Goal: Contribute content: Contribute content

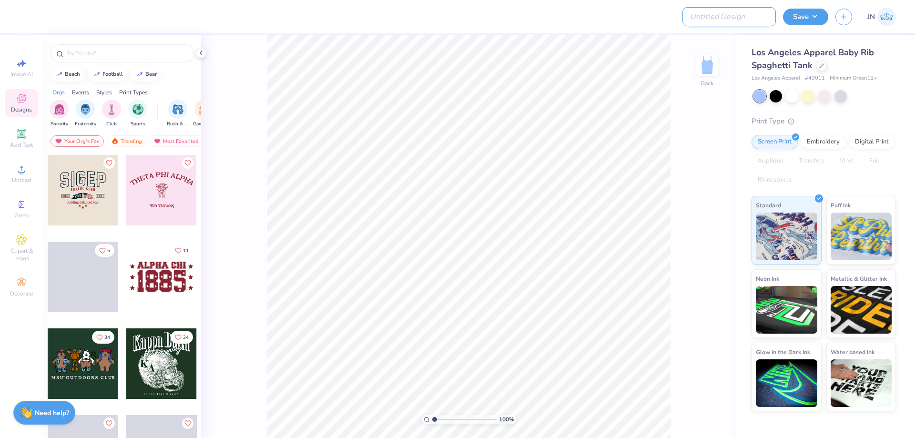
click at [767, 23] on input "Design Title" at bounding box center [728, 16] width 93 height 19
paste input "FPS239792"
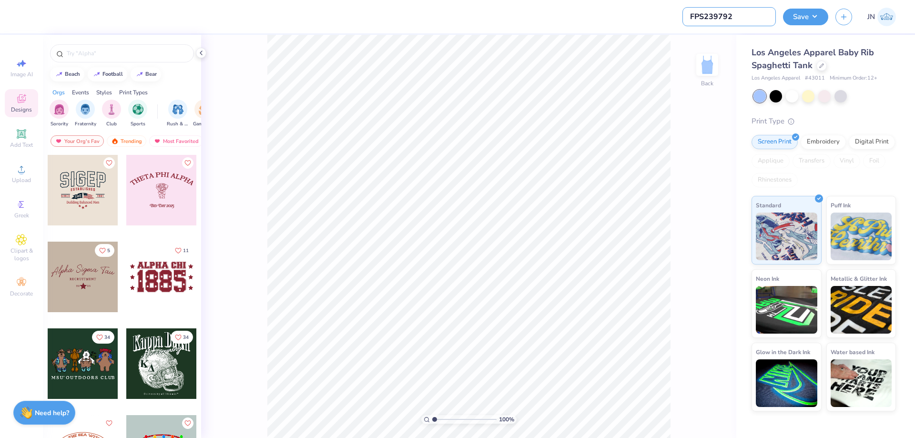
type input "FPS239792"
click at [28, 174] on div "Upload" at bounding box center [21, 174] width 33 height 28
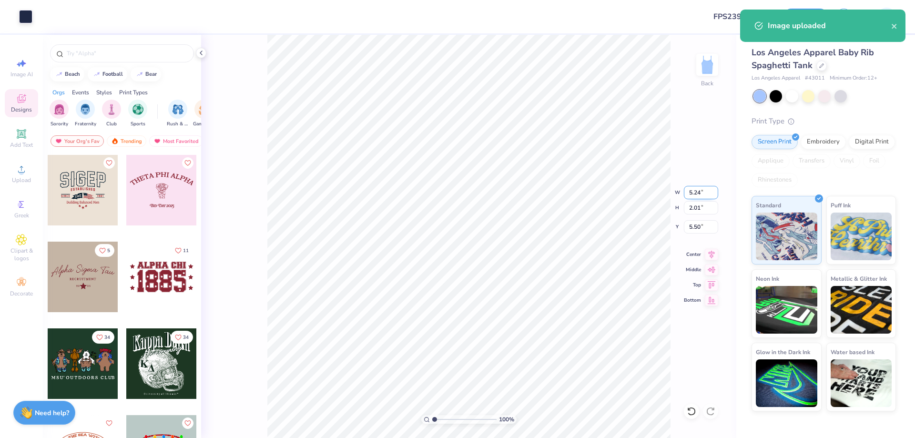
click at [696, 194] on input "5.24" at bounding box center [701, 192] width 34 height 13
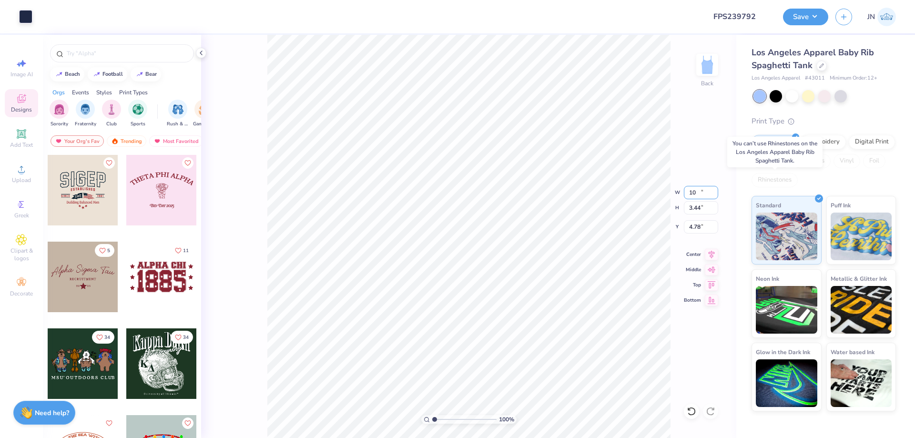
type input "8.97"
type input "3.44"
click at [694, 226] on input "4.78" at bounding box center [701, 226] width 34 height 13
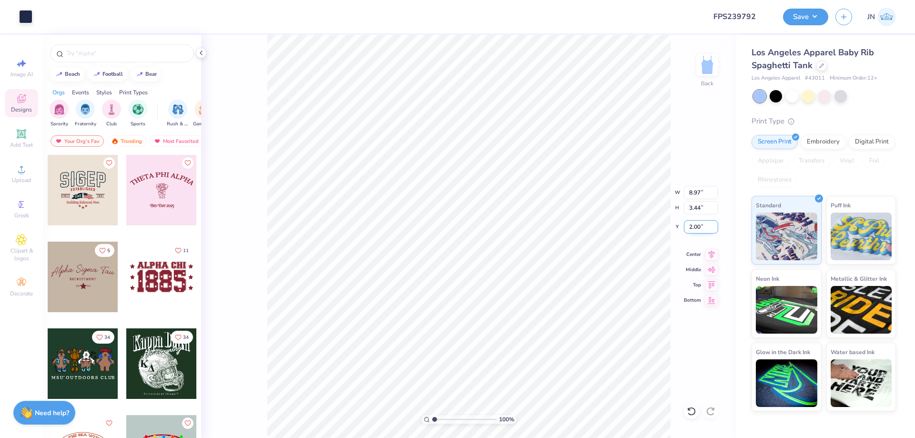
click at [693, 225] on input "2.00" at bounding box center [701, 226] width 34 height 13
type input "1.00"
click at [690, 202] on input "3.44" at bounding box center [701, 207] width 34 height 13
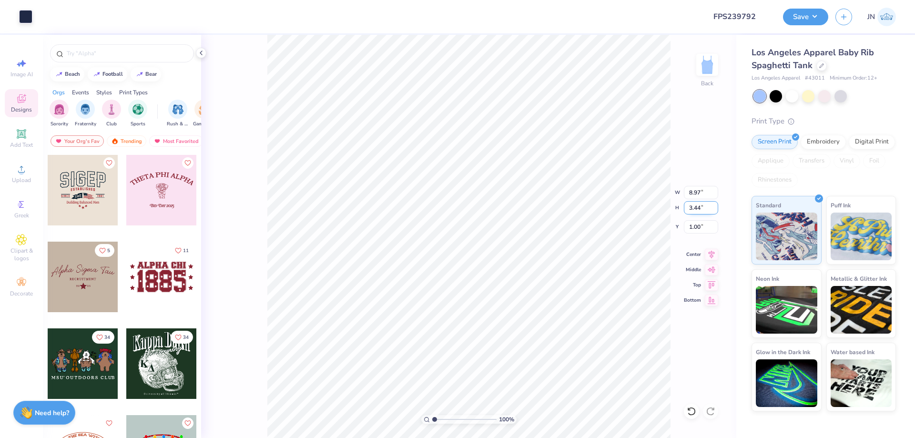
click at [690, 202] on input "3.44" at bounding box center [701, 207] width 34 height 13
click at [695, 190] on input "8.97" at bounding box center [701, 192] width 34 height 13
type input "5.00"
type input "1.92"
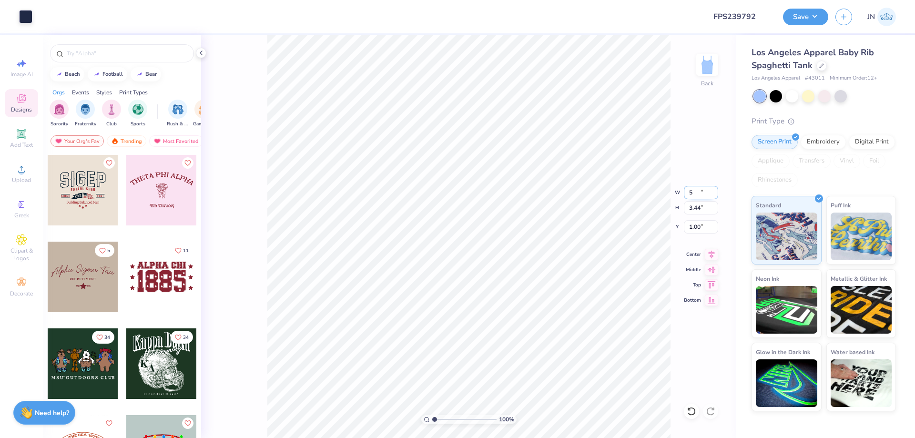
type input "1.76"
click at [697, 194] on input "5.00" at bounding box center [701, 192] width 34 height 13
type input "6.00"
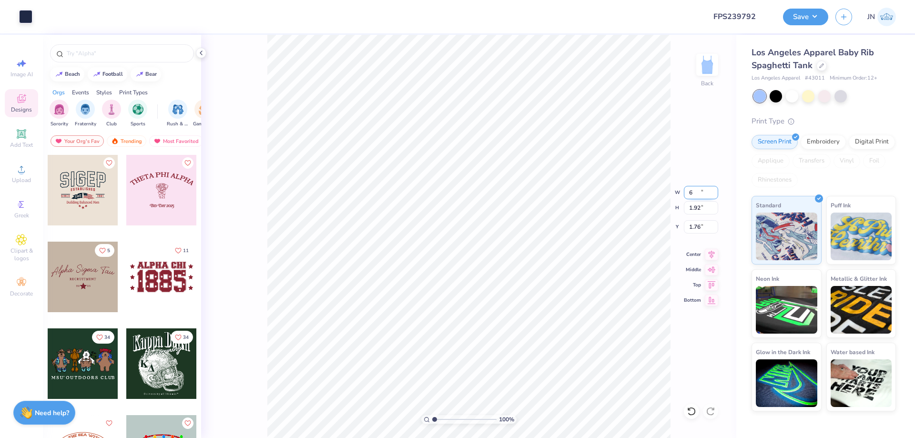
type input "2.30"
click at [692, 231] on input "1.57" at bounding box center [701, 226] width 34 height 13
type input "2.00"
click at [437, 421] on input "range" at bounding box center [464, 419] width 64 height 9
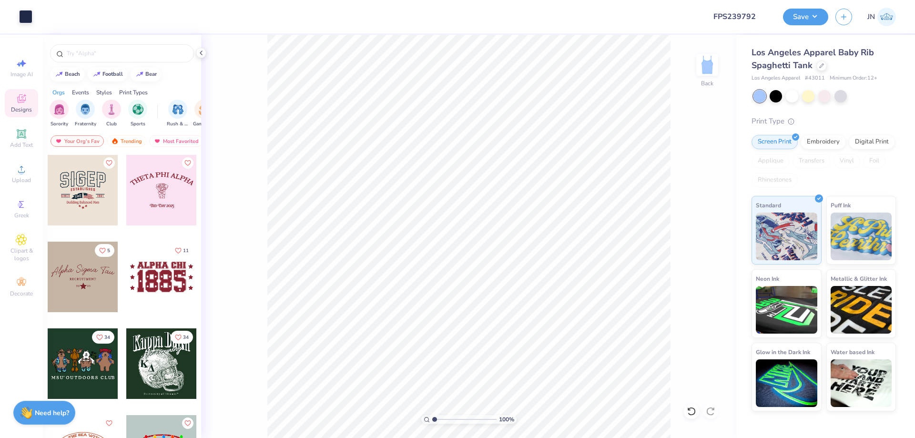
drag, startPoint x: 439, startPoint y: 420, endPoint x: 432, endPoint y: 420, distance: 6.7
type input "1"
click at [432, 420] on input "range" at bounding box center [464, 419] width 64 height 9
click at [18, 142] on span "Add Text" at bounding box center [21, 145] width 23 height 8
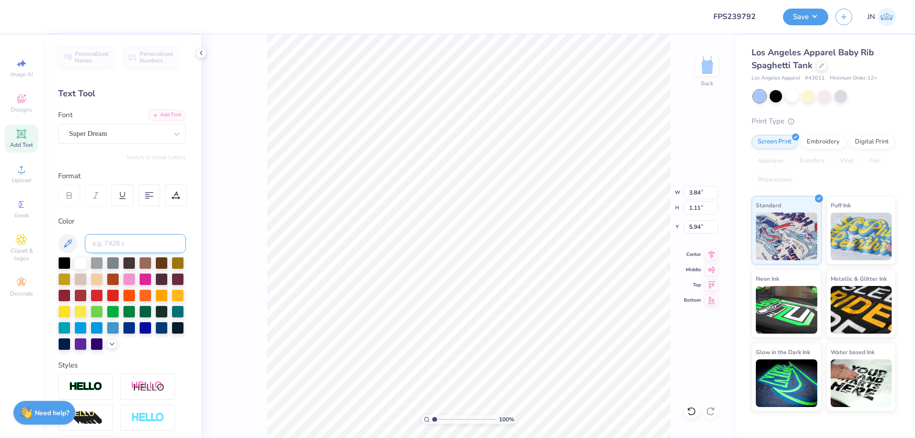
click at [121, 238] on input at bounding box center [135, 243] width 101 height 19
type input "533"
click at [160, 116] on div "Add Font" at bounding box center [167, 114] width 38 height 11
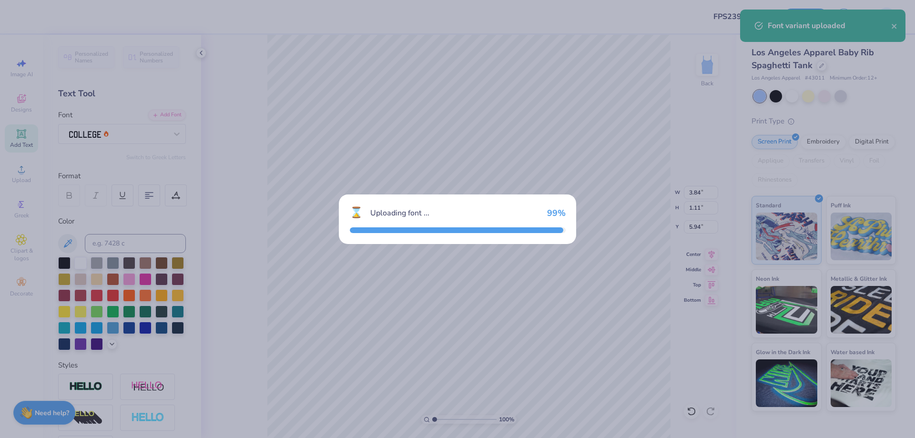
type input "3.28"
type input "1.48"
type input "5.76"
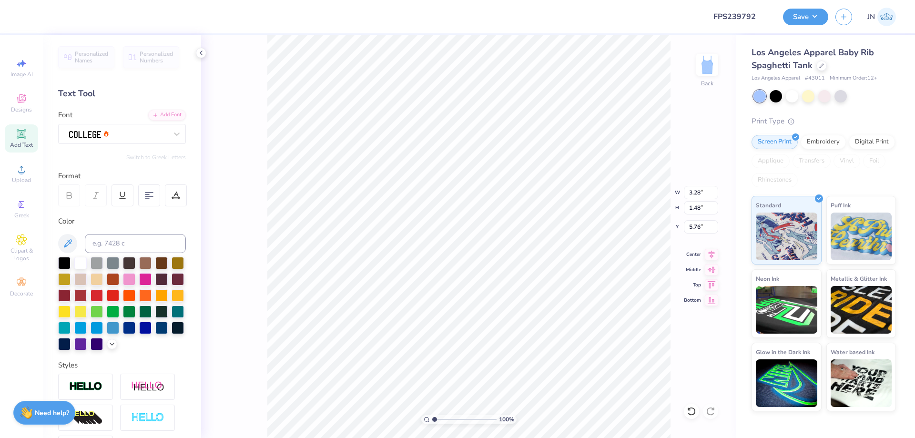
scroll to position [8, 4]
type textarea "PARENTS WEEKEND"
type input "8.93"
type input "1.07"
type input "5.96"
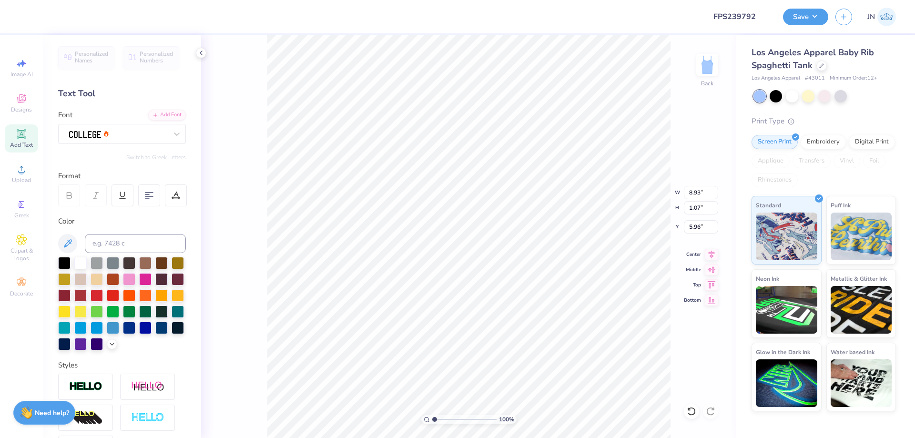
type input "6.00"
type input "2.30"
type input "2.00"
click at [694, 194] on input "8.93" at bounding box center [701, 192] width 34 height 13
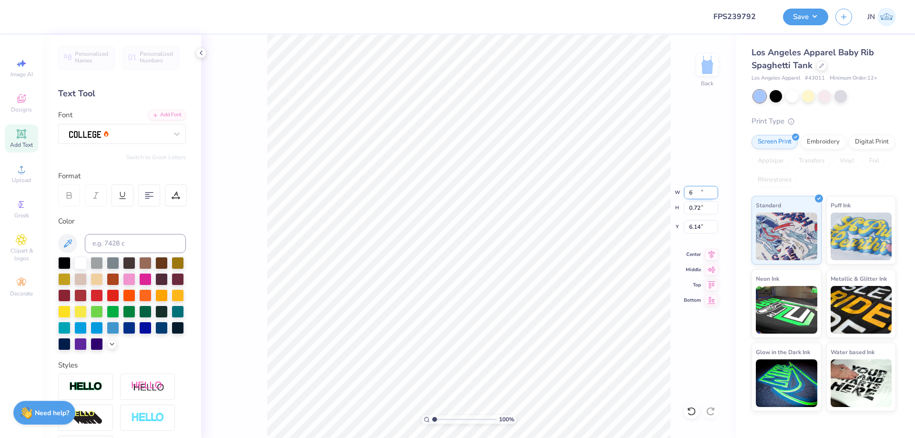
type input "6.00"
type input "0.72"
type input "4.59"
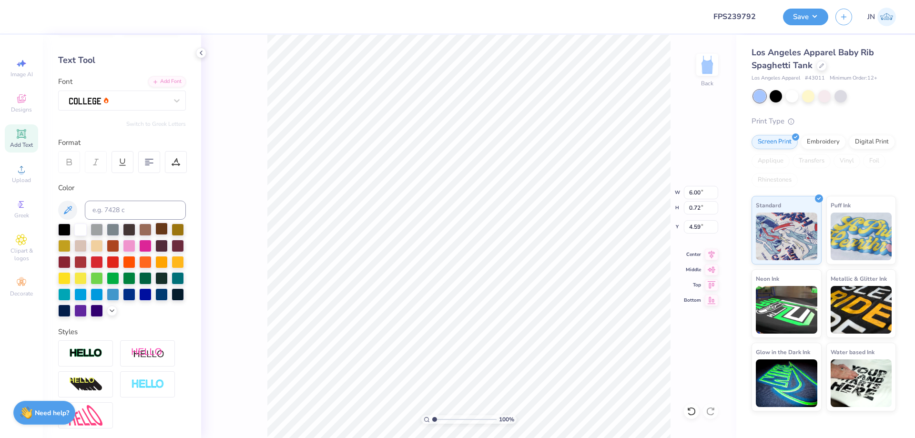
scroll to position [132, 0]
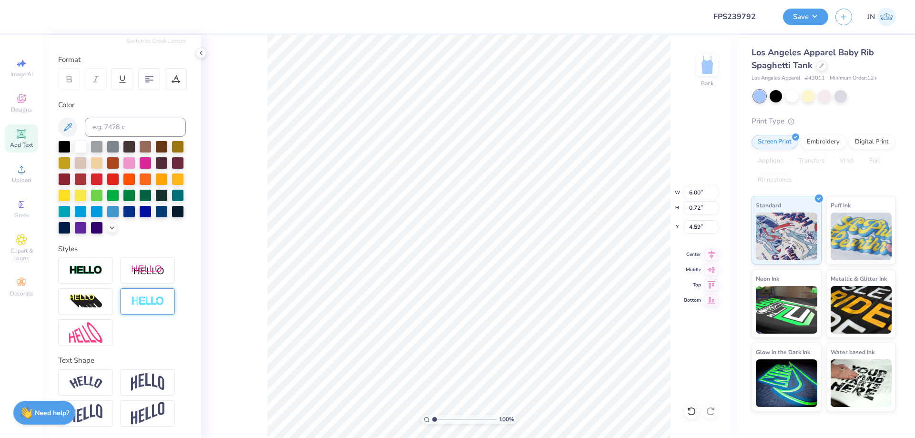
click at [142, 305] on img at bounding box center [147, 301] width 33 height 11
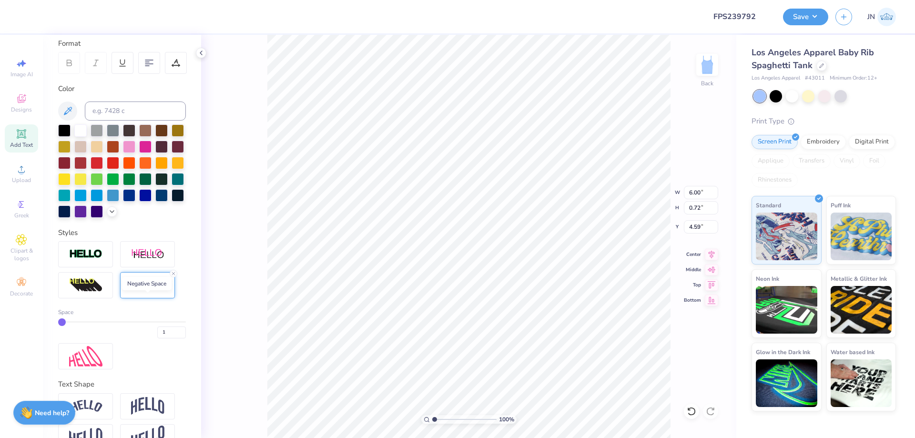
type input "6.01"
type input "0.73"
type input "4.58"
click at [444, 416] on input "range" at bounding box center [464, 419] width 64 height 9
drag, startPoint x: 449, startPoint y: 418, endPoint x: 496, endPoint y: 417, distance: 46.7
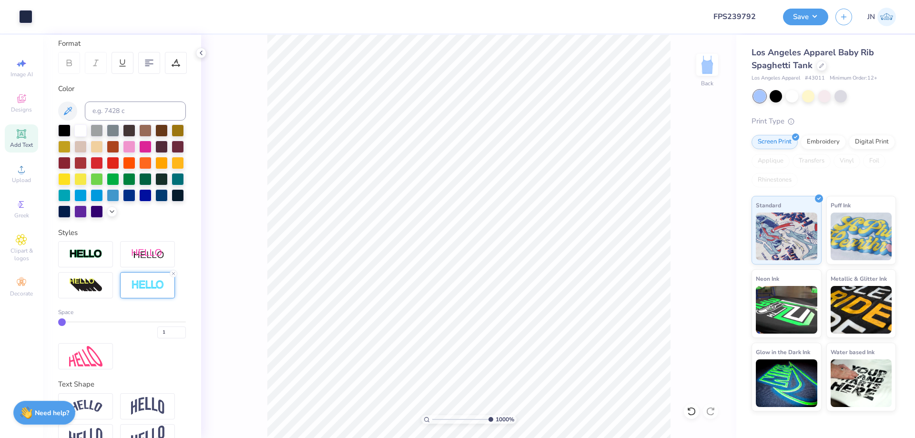
type input "10"
click at [493, 417] on input "range" at bounding box center [462, 419] width 61 height 9
drag, startPoint x: 169, startPoint y: 351, endPoint x: 147, endPoint y: 343, distance: 23.1
click at [138, 338] on div "1" at bounding box center [122, 329] width 128 height 17
type input "2"
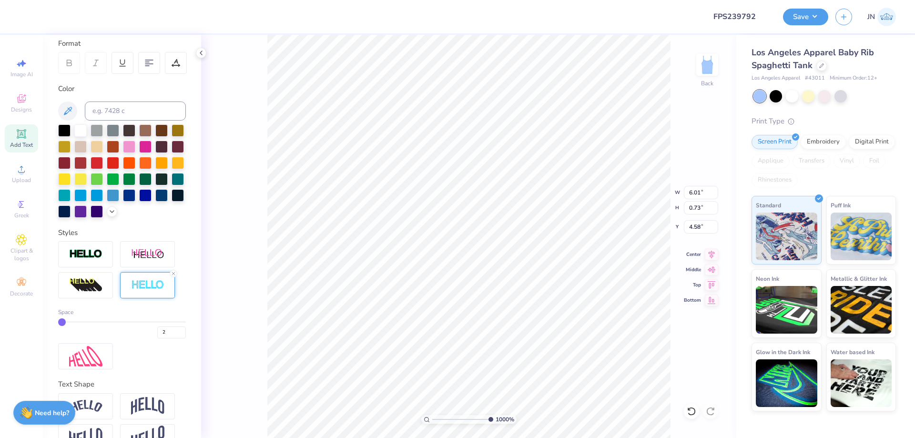
type input "2"
click at [223, 326] on div "1000 % Back W 6.01 6.01 " H 0.73 0.73 " Y 4.58 4.58 " Center Middle Top Bottom" at bounding box center [468, 236] width 535 height 403
click at [696, 412] on div at bounding box center [691, 411] width 15 height 15
drag, startPoint x: 473, startPoint y: 420, endPoint x: 424, endPoint y: 417, distance: 49.1
type input "1"
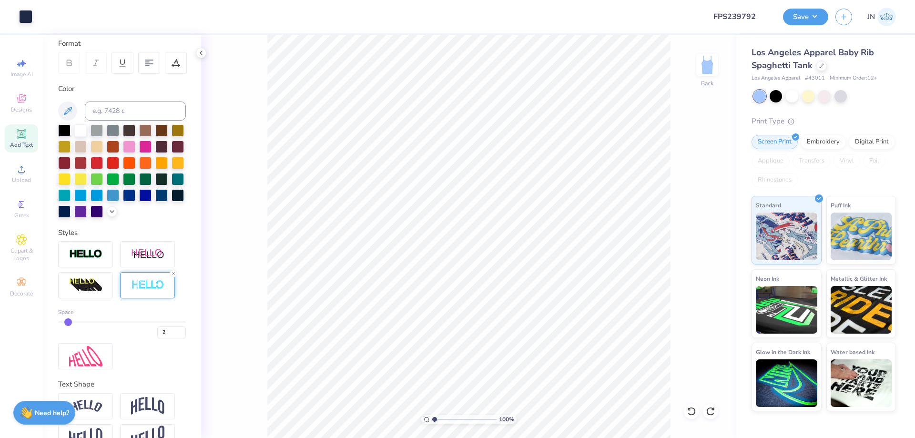
click at [432, 417] on input "range" at bounding box center [464, 419] width 64 height 9
click at [799, 25] on div "Save JN" at bounding box center [849, 16] width 132 height 33
click at [801, 15] on button "Save" at bounding box center [805, 15] width 45 height 17
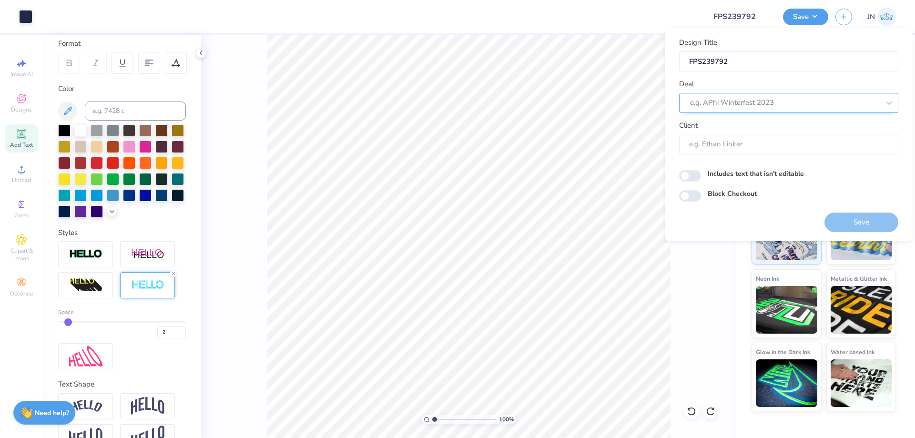
click at [776, 95] on div "e.g. APhi Winterfest 2023" at bounding box center [788, 103] width 219 height 20
click at [745, 131] on div "Design Tool Gallery" at bounding box center [789, 129] width 212 height 16
type input "DESIGN TOOL ga"
type input "Design Tool Gallery User"
click at [845, 218] on button "Save" at bounding box center [861, 222] width 74 height 20
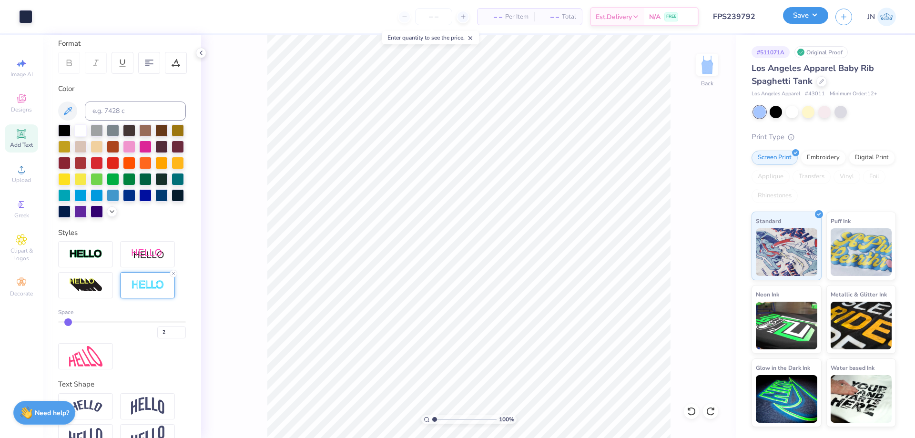
click at [790, 16] on button "Save" at bounding box center [805, 15] width 45 height 17
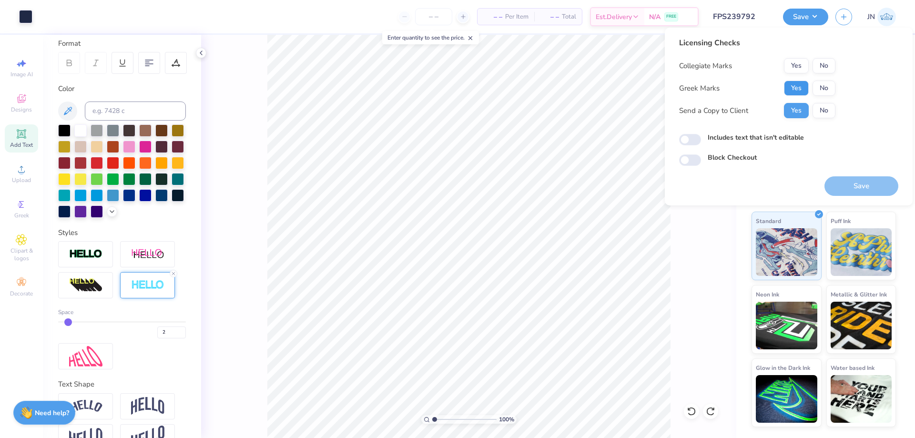
click at [803, 91] on button "Yes" at bounding box center [796, 88] width 25 height 15
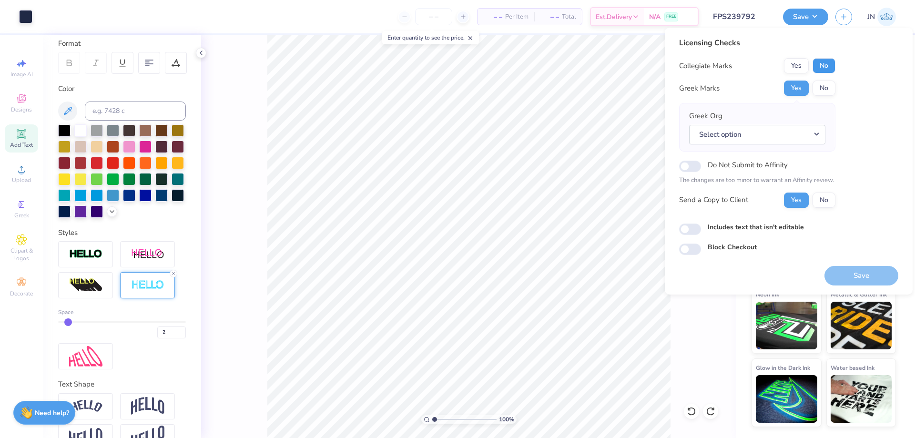
click at [821, 70] on button "No" at bounding box center [823, 65] width 23 height 15
click at [798, 128] on button "Select option" at bounding box center [757, 135] width 136 height 20
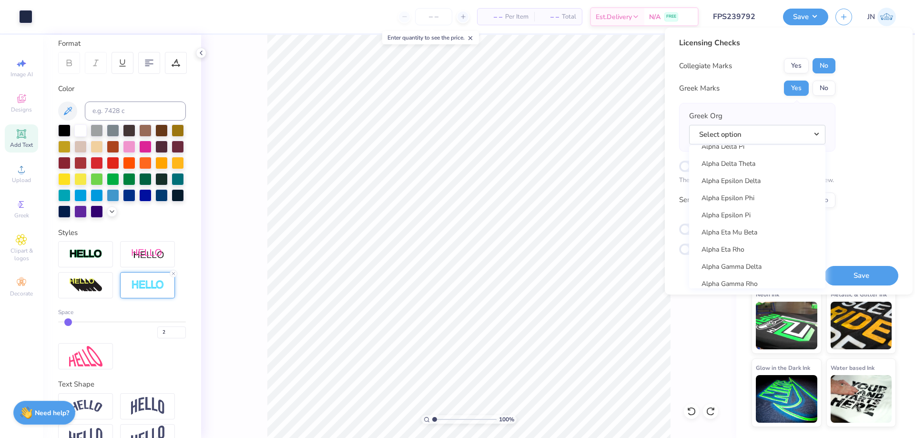
scroll to position [238, 0]
click at [763, 160] on link "Alpha Delta Pi" at bounding box center [757, 159] width 129 height 16
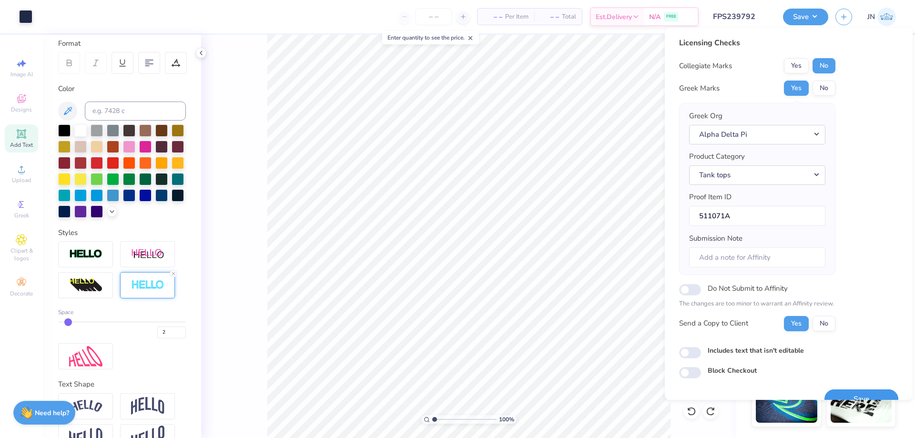
click at [828, 389] on button "Save" at bounding box center [861, 399] width 74 height 20
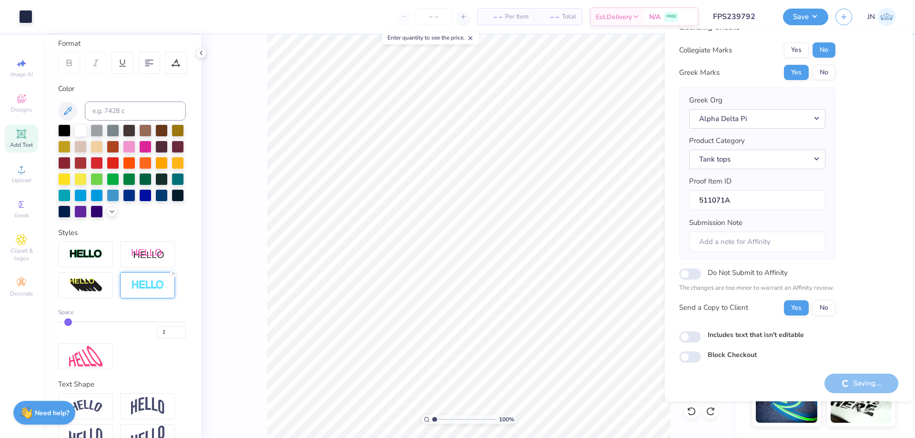
scroll to position [18, 0]
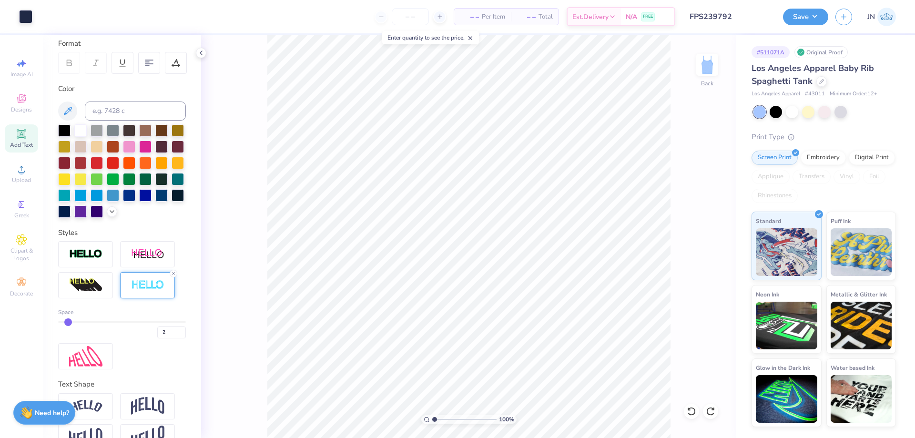
click at [733, 15] on input "FPS239792" at bounding box center [728, 16] width 93 height 19
